Goal: Task Accomplishment & Management: Use online tool/utility

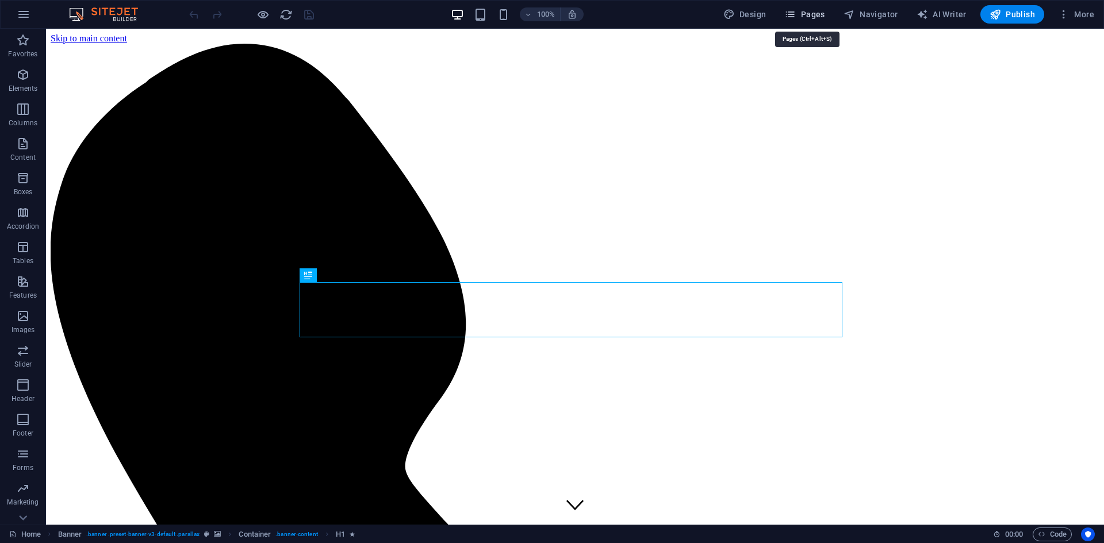
click at [796, 13] on icon "button" at bounding box center [789, 14] width 11 height 11
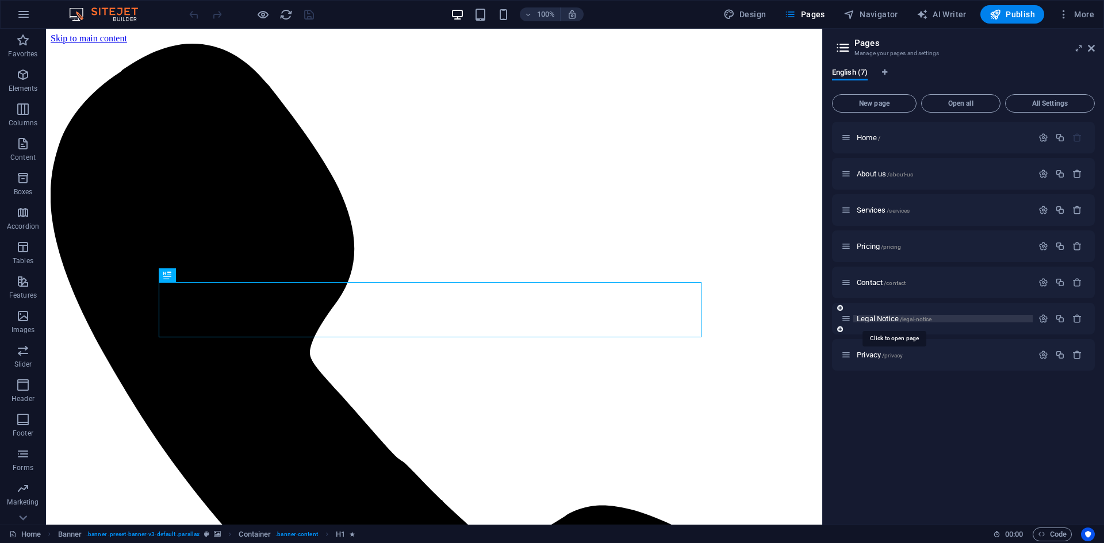
click at [873, 320] on span "Legal Notice /legal-notice" at bounding box center [894, 318] width 75 height 9
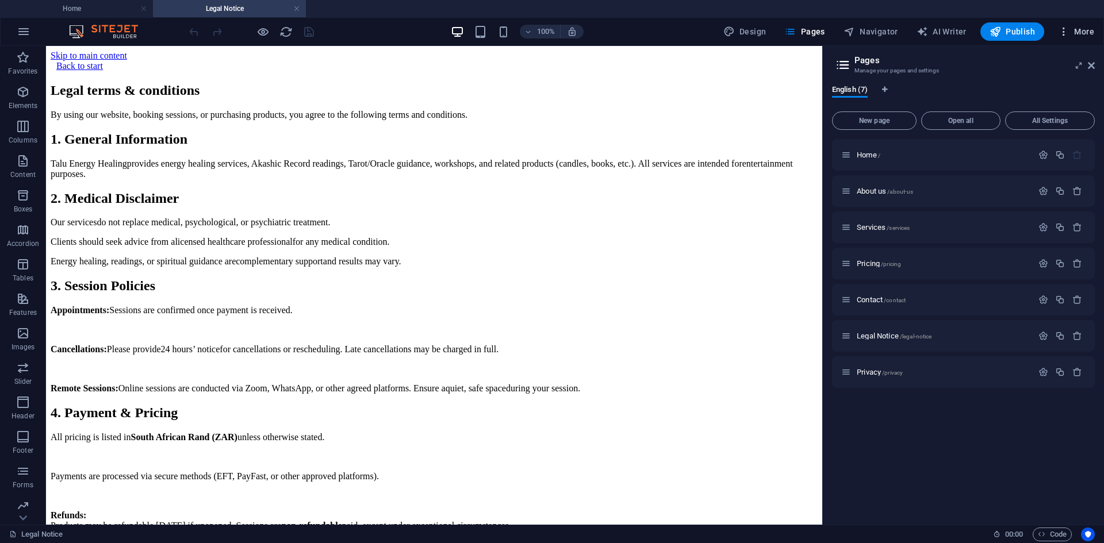
click at [1074, 32] on span "More" at bounding box center [1076, 31] width 36 height 11
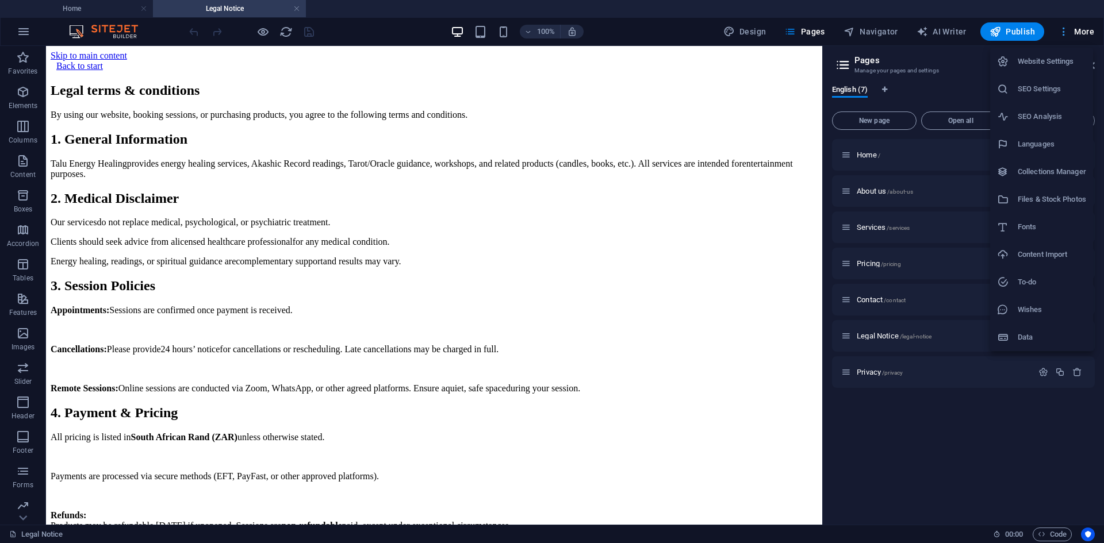
click at [1074, 32] on div at bounding box center [552, 271] width 1104 height 543
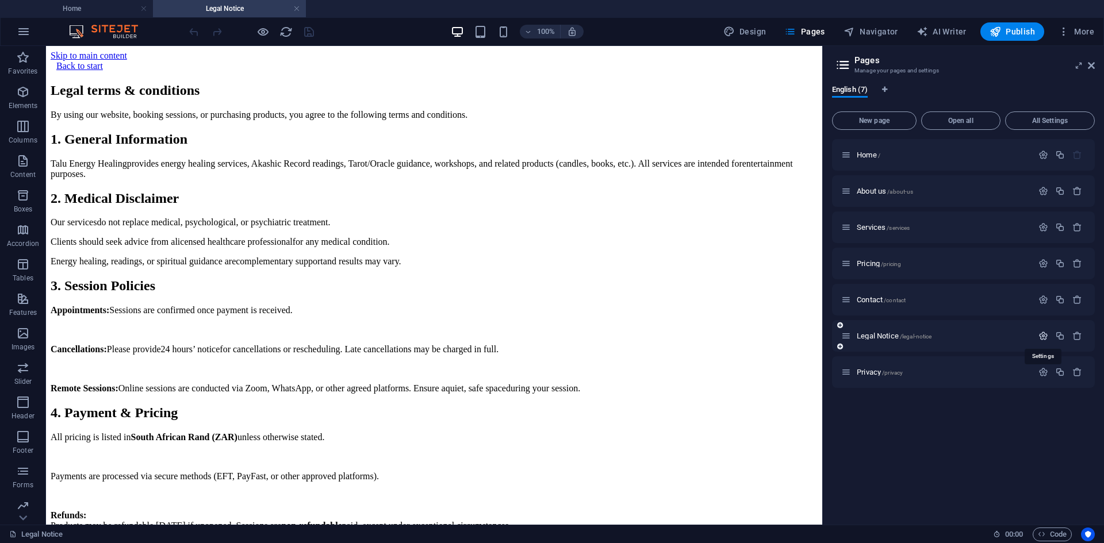
click at [1044, 336] on icon "button" at bounding box center [1043, 336] width 10 height 10
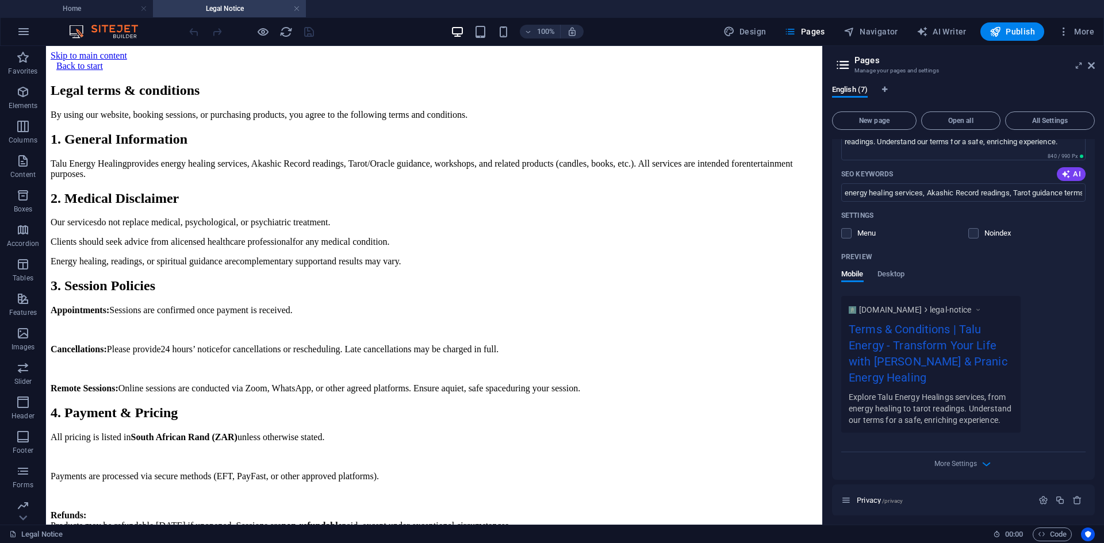
scroll to position [377, 0]
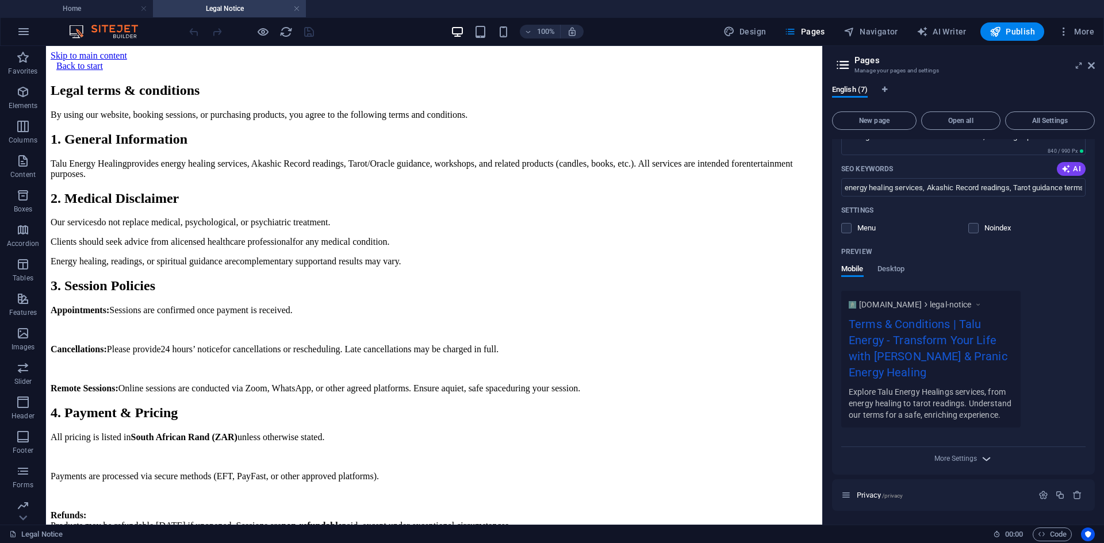
click at [981, 460] on icon "button" at bounding box center [986, 458] width 13 height 13
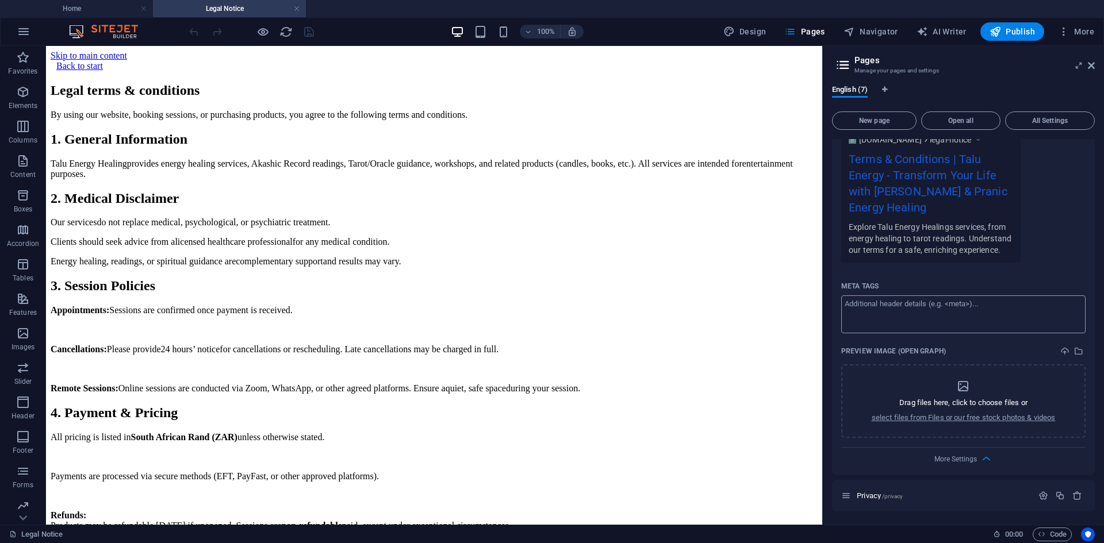
scroll to position [542, 0]
click at [571, 255] on div "By using our website, booking sessions, or purchasing products, you agree to th…" at bounding box center [434, 545] width 767 height 871
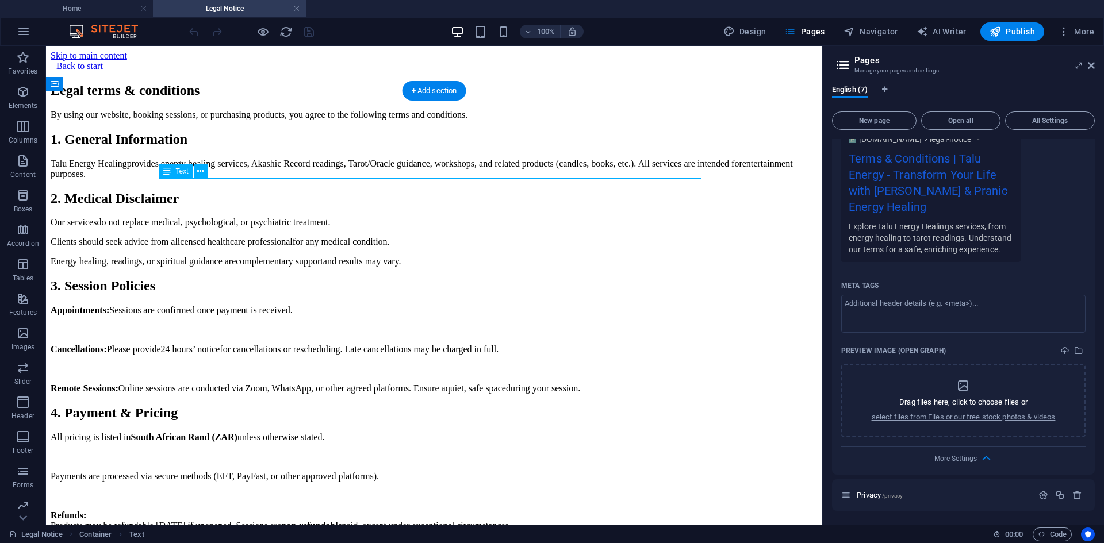
click at [571, 255] on div "By using our website, booking sessions, or purchasing products, you agree to th…" at bounding box center [434, 545] width 767 height 871
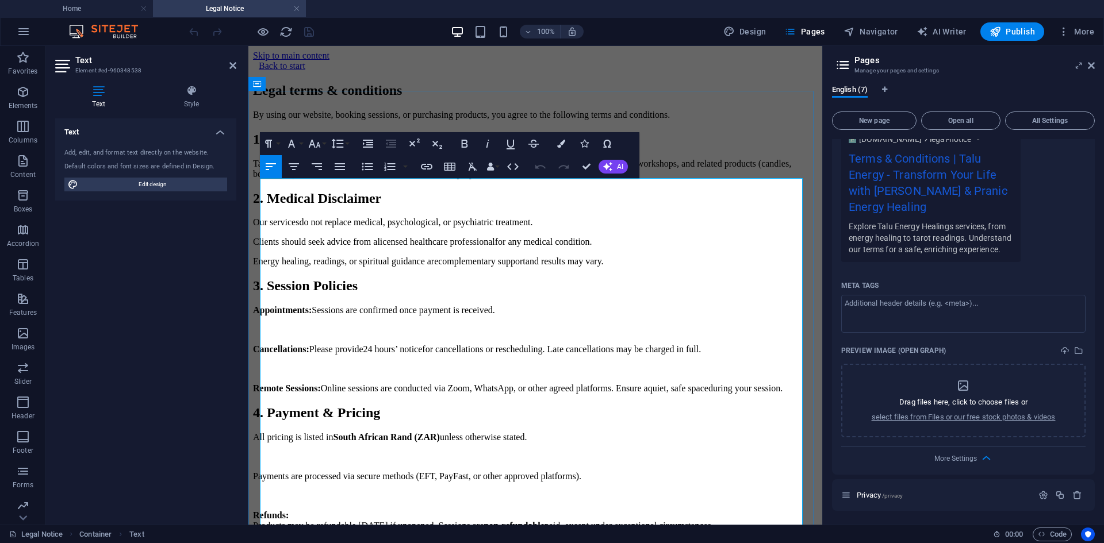
click at [490, 179] on span "entertainment purposes" at bounding box center [447, 174] width 86 height 10
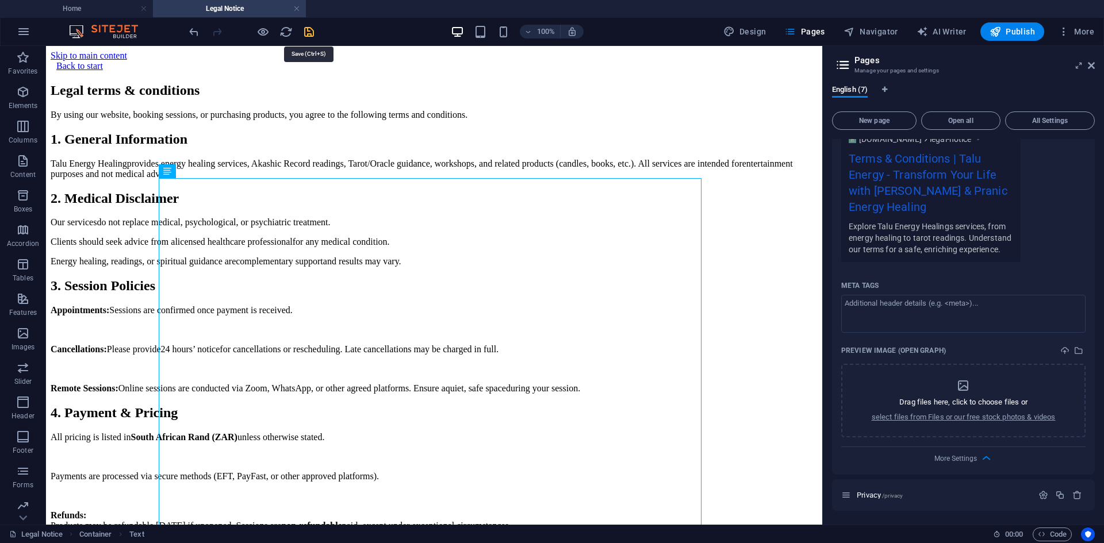
click at [313, 29] on icon "save" at bounding box center [308, 31] width 13 height 13
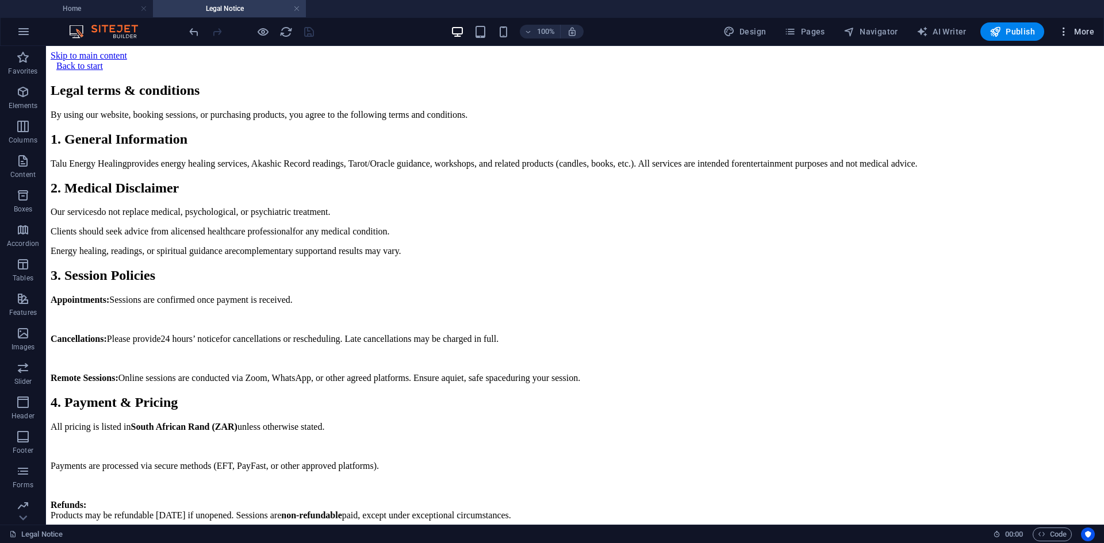
click at [1082, 30] on span "More" at bounding box center [1076, 31] width 36 height 11
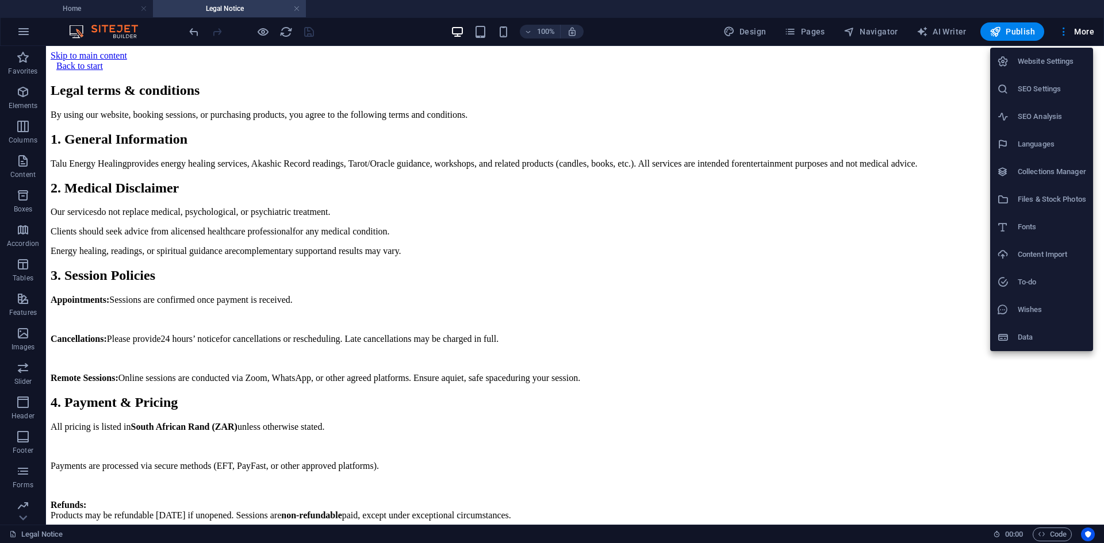
click at [71, 2] on div at bounding box center [552, 271] width 1104 height 543
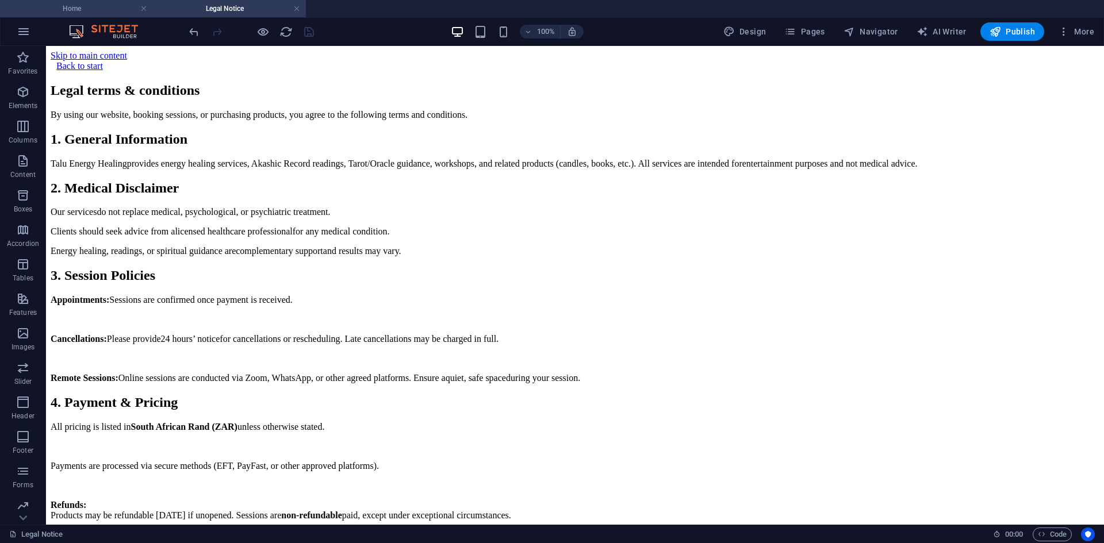
click at [132, 6] on h4 "Home" at bounding box center [76, 8] width 153 height 13
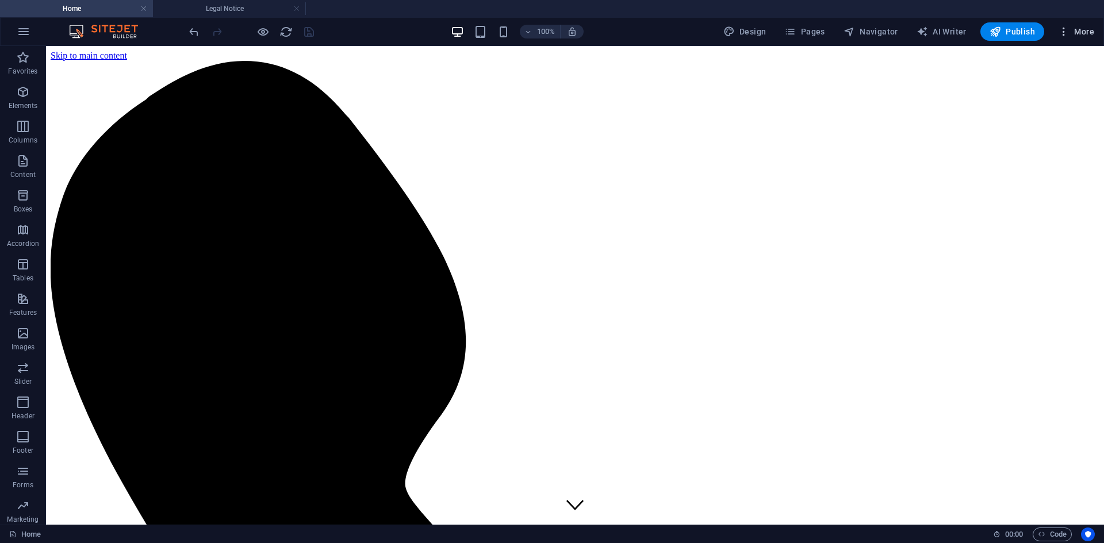
click at [1087, 35] on span "More" at bounding box center [1076, 31] width 36 height 11
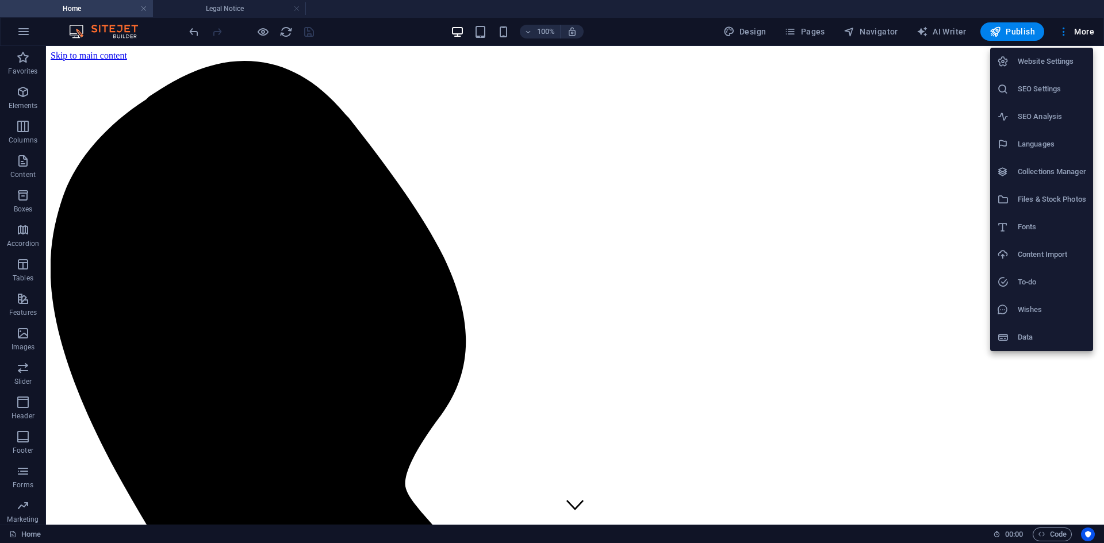
click at [803, 28] on div at bounding box center [552, 271] width 1104 height 543
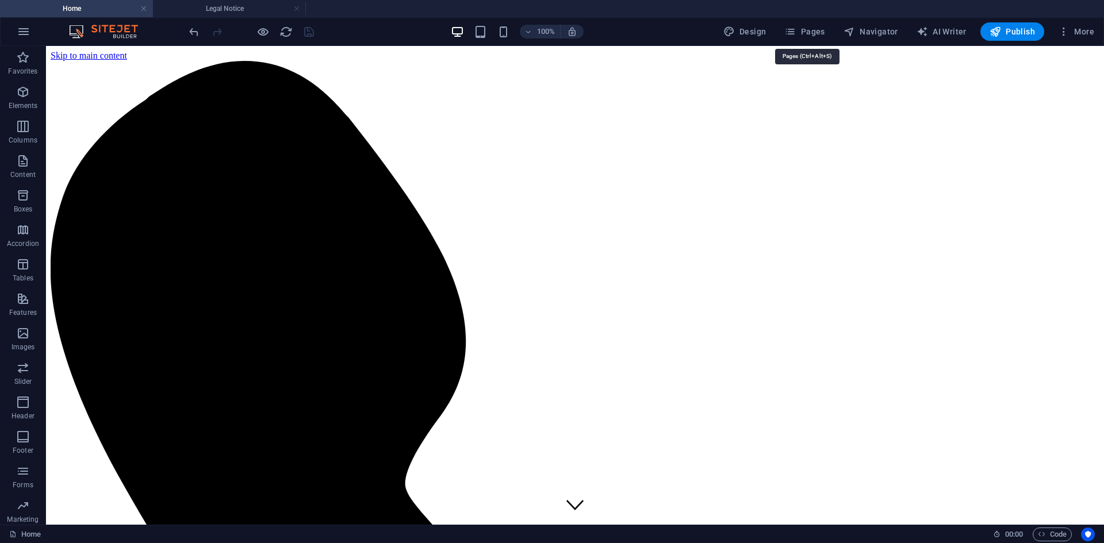
click at [796, 34] on icon "button" at bounding box center [789, 31] width 11 height 11
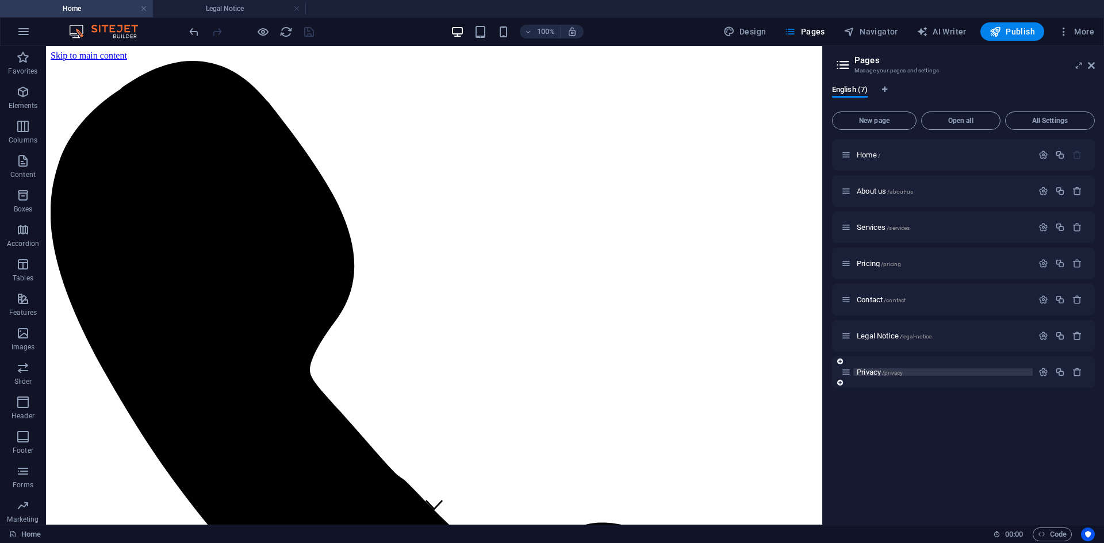
click at [955, 371] on p "Privacy /privacy" at bounding box center [943, 371] width 172 height 7
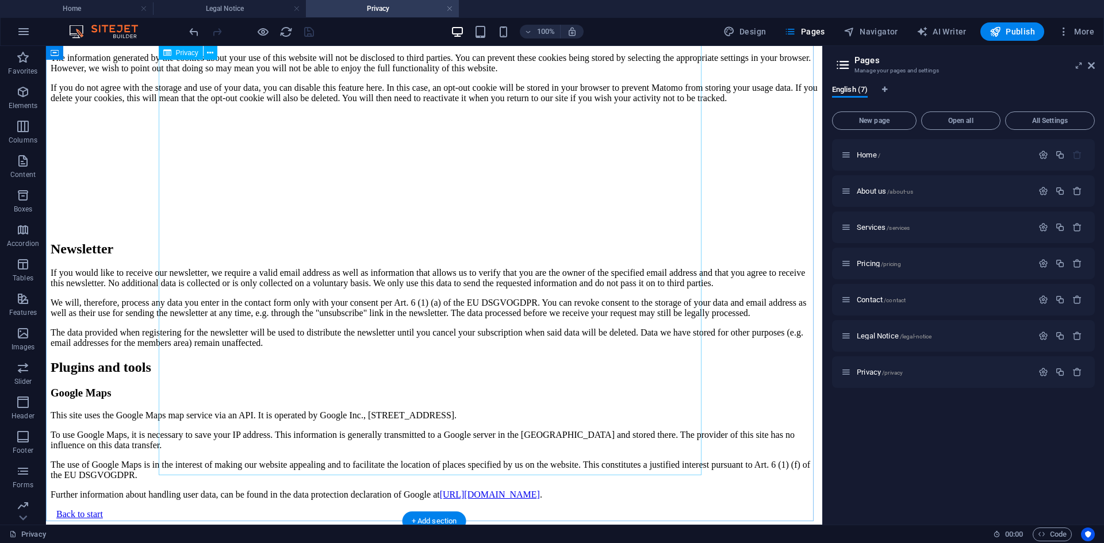
scroll to position [4387, 0]
